Goal: Find specific page/section: Find specific page/section

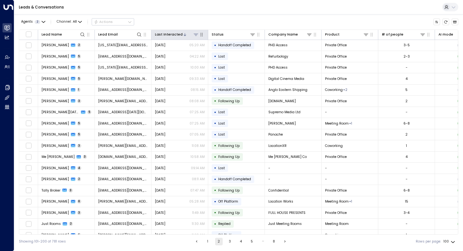
click at [173, 35] on div "Last Interacted" at bounding box center [169, 35] width 28 height 6
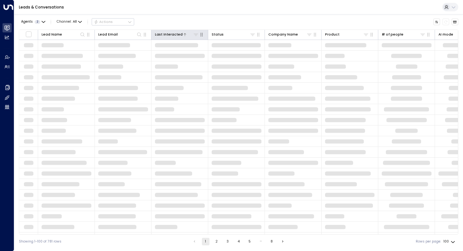
click at [173, 35] on div "Last Interacted" at bounding box center [169, 35] width 28 height 6
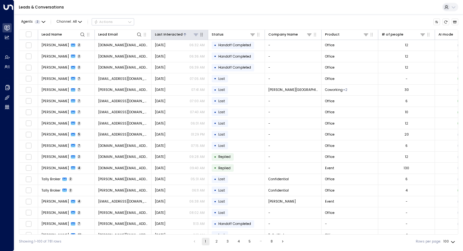
click at [173, 35] on div "Last Interacted" at bounding box center [169, 35] width 28 height 6
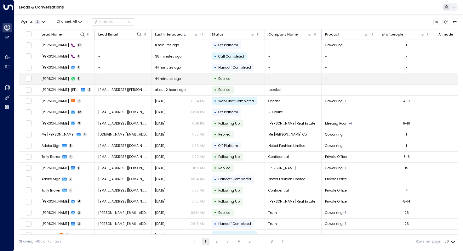
click at [51, 80] on span "[PERSON_NAME]" at bounding box center [55, 78] width 27 height 5
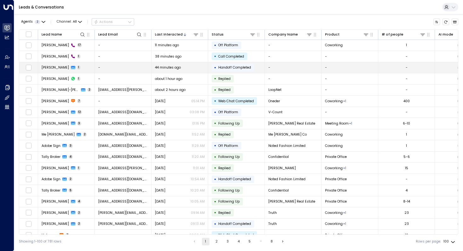
click at [46, 69] on div "Liz 1" at bounding box center [61, 67] width 39 height 5
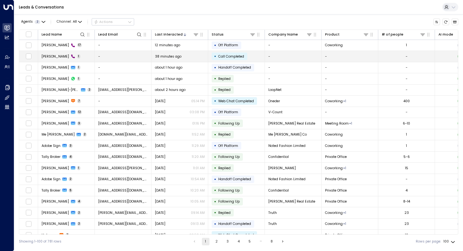
click at [51, 59] on td "[PERSON_NAME] 1" at bounding box center [66, 56] width 57 height 11
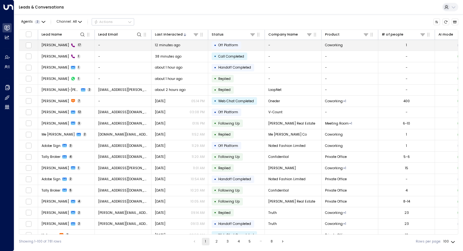
click at [50, 44] on span "[PERSON_NAME]" at bounding box center [55, 45] width 27 height 5
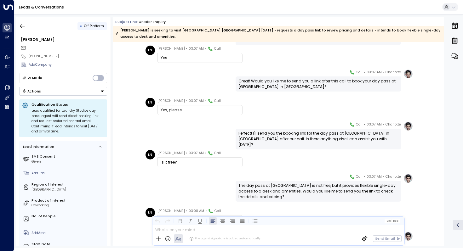
scroll to position [147, 0]
